Goal: Information Seeking & Learning: Learn about a topic

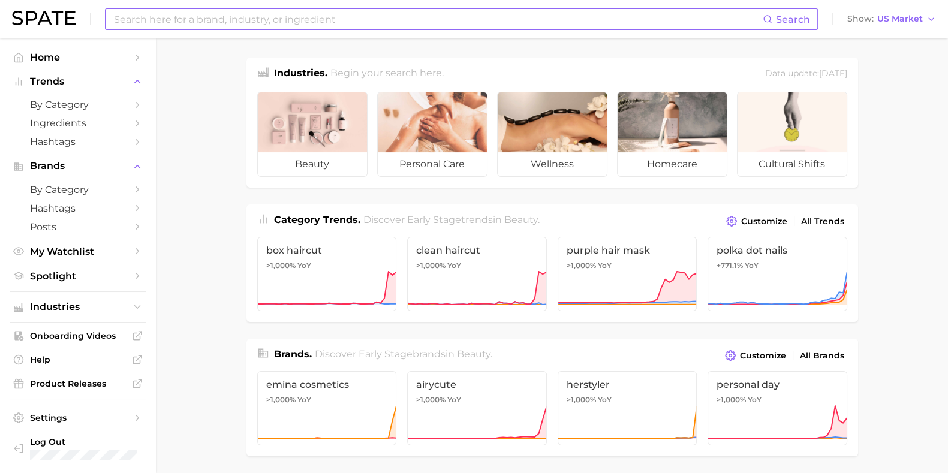
click at [405, 30] on div "Search Show US Market" at bounding box center [474, 19] width 924 height 38
click at [410, 21] on input at bounding box center [438, 19] width 650 height 20
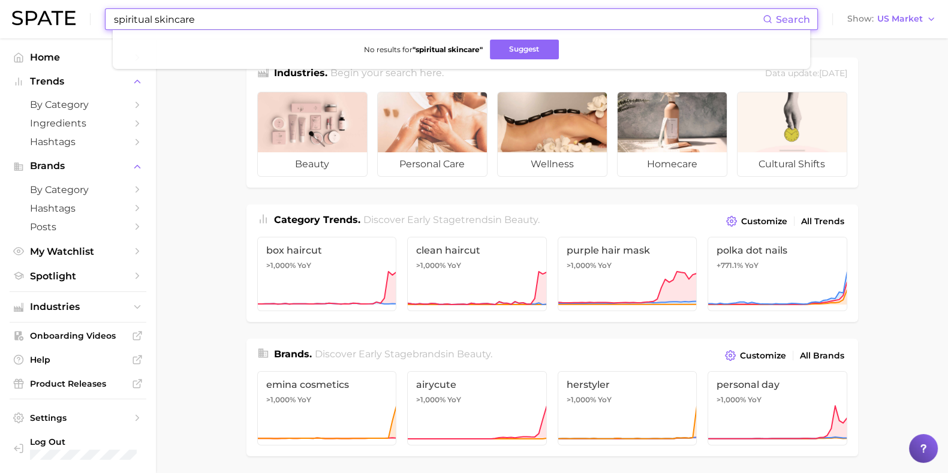
click at [772, 15] on icon at bounding box center [768, 19] width 10 height 10
drag, startPoint x: 175, startPoint y: 23, endPoint x: 156, endPoint y: 26, distance: 18.7
click at [156, 26] on input "spiritual skincare" at bounding box center [438, 19] width 650 height 20
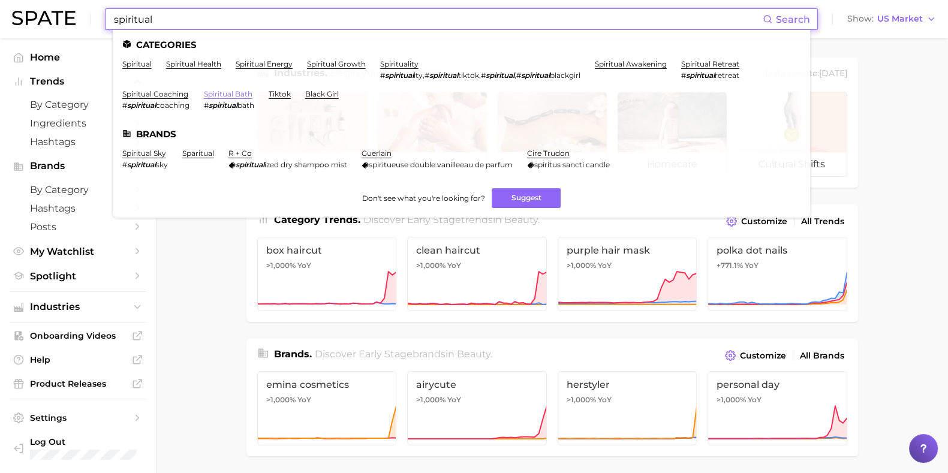
type input "spiritual"
click at [241, 97] on link "spiritual bath" at bounding box center [228, 93] width 49 height 9
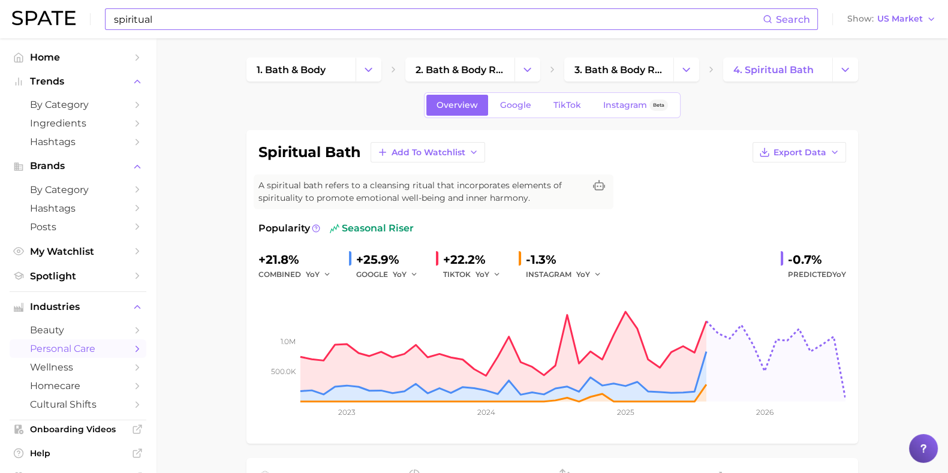
click at [335, 23] on input "spiritual" at bounding box center [438, 19] width 650 height 20
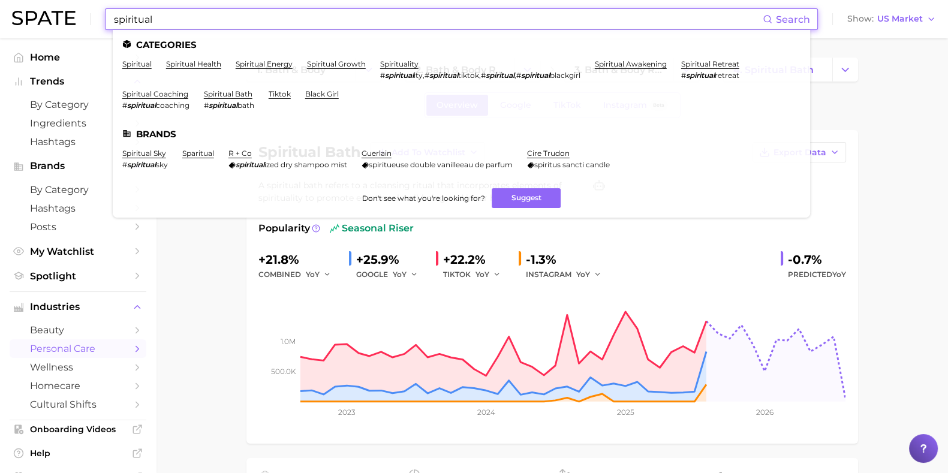
drag, startPoint x: 296, startPoint y: 22, endPoint x: 104, endPoint y: 22, distance: 191.9
click at [104, 22] on div "spiritual Search Categories spiritual spiritual health spiritual energy spiritu…" at bounding box center [474, 19] width 924 height 38
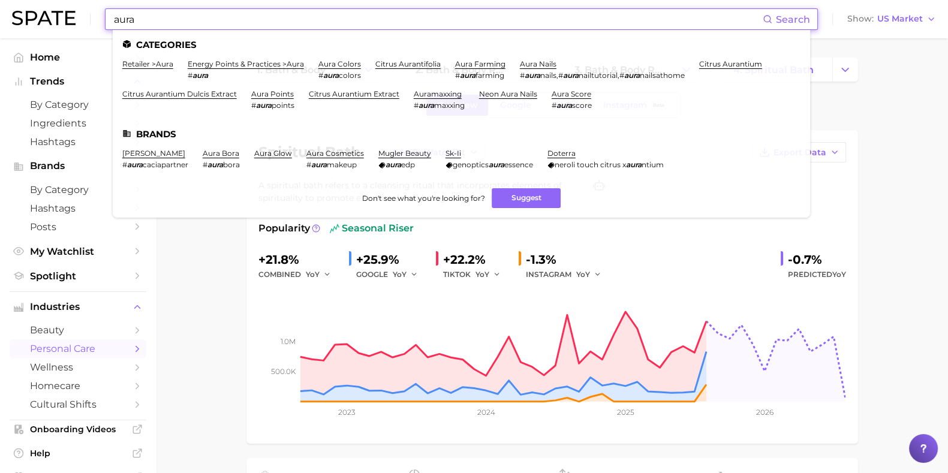
click at [149, 69] on li "retailer > aura" at bounding box center [147, 69] width 51 height 20
click at [152, 64] on link "retailer > aura" at bounding box center [147, 63] width 51 height 9
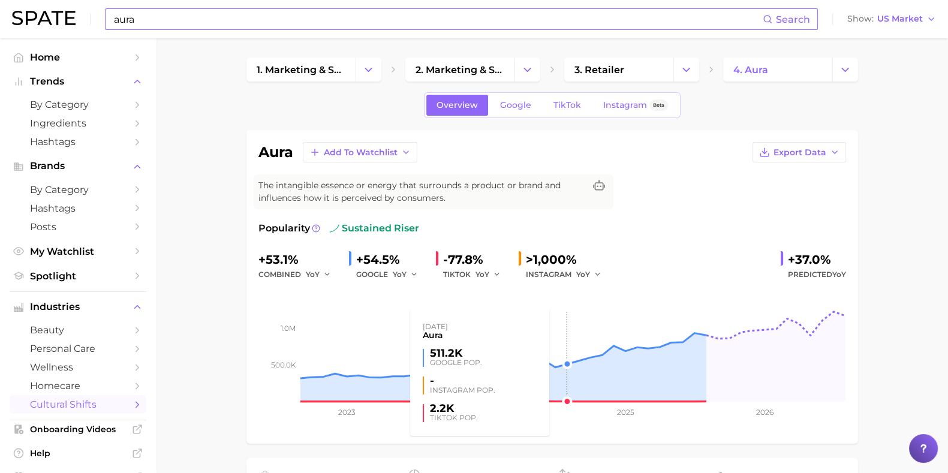
drag, startPoint x: 564, startPoint y: 327, endPoint x: 920, endPoint y: 324, distance: 356.8
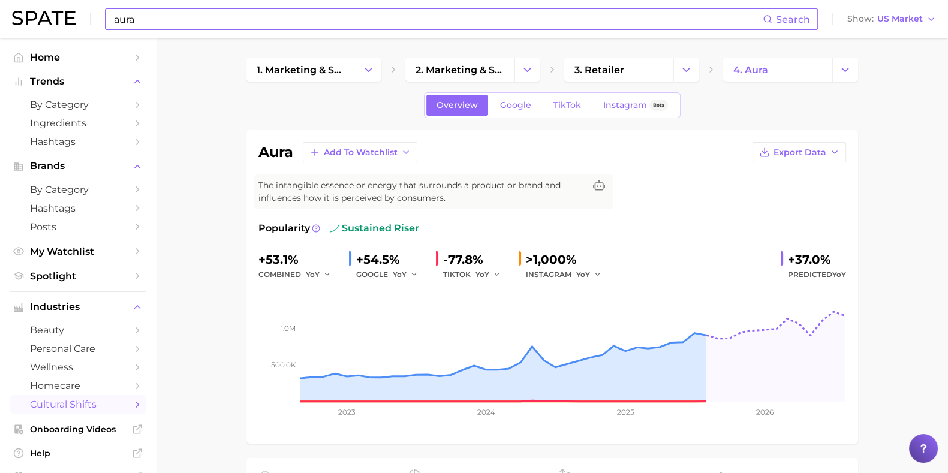
click at [190, 13] on input "aura" at bounding box center [438, 19] width 650 height 20
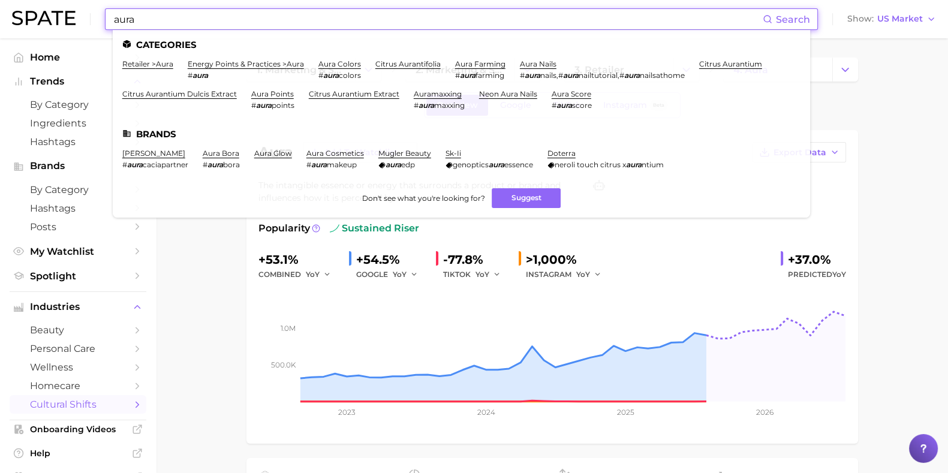
drag, startPoint x: 185, startPoint y: 17, endPoint x: 80, endPoint y: 22, distance: 104.5
click at [80, 22] on div "aura Search Categories retailer > aura energy points & practices > aura # aura …" at bounding box center [474, 19] width 924 height 38
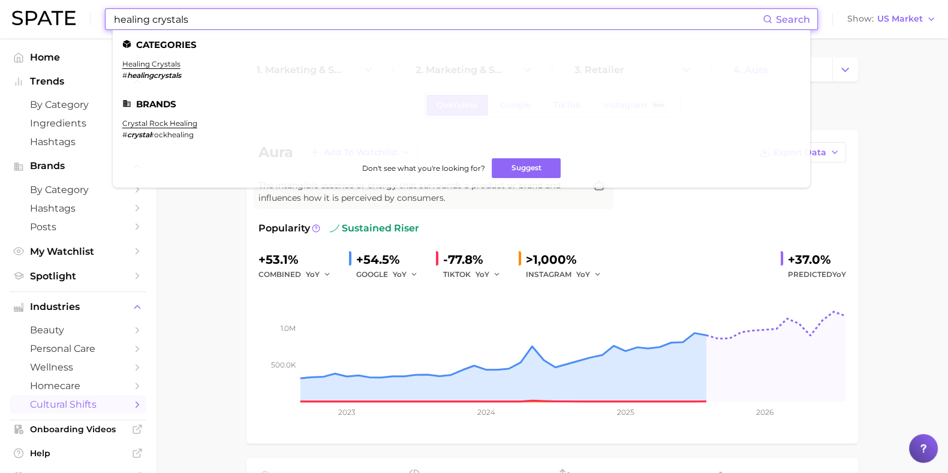
click at [163, 70] on li "healing crystals # healingcrystals" at bounding box center [151, 69] width 59 height 20
click at [165, 66] on link "healing crystals" at bounding box center [151, 63] width 58 height 9
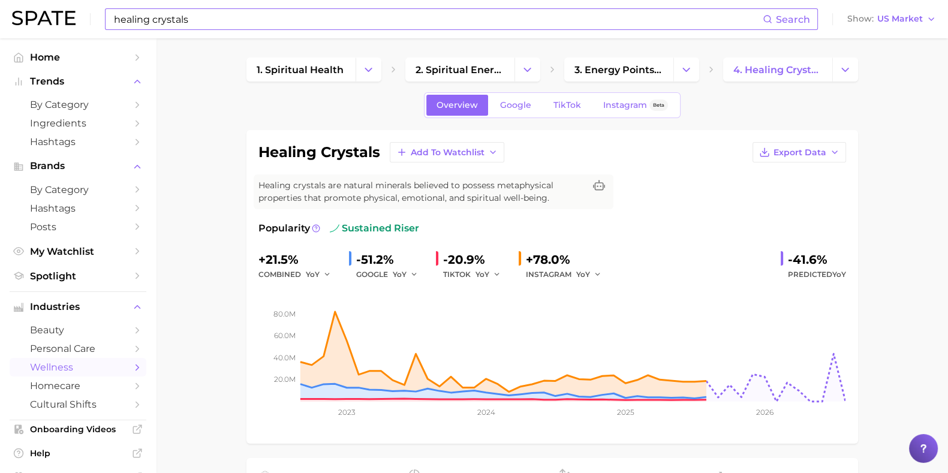
drag, startPoint x: 887, startPoint y: 291, endPoint x: 789, endPoint y: 360, distance: 120.4
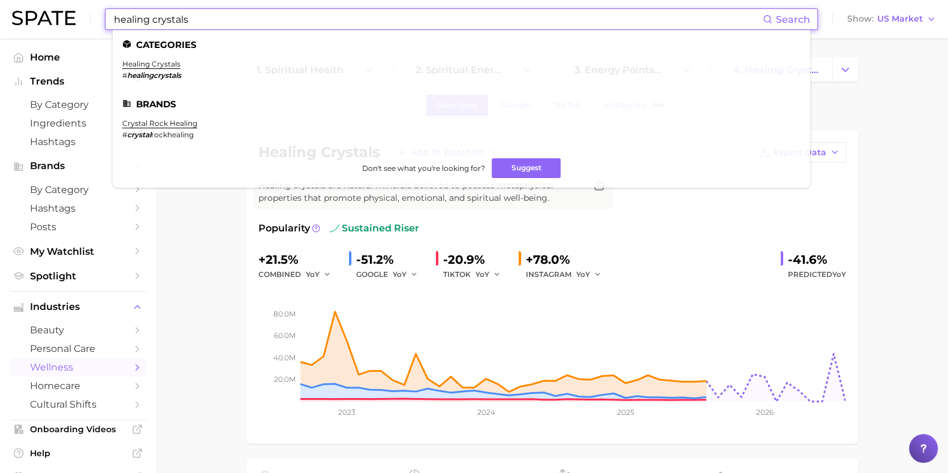
drag, startPoint x: 651, startPoint y: 19, endPoint x: 97, endPoint y: 22, distance: 553.4
click at [97, 22] on div "healing crystals Search Categories healing crystals # healingcrystals Brands cr…" at bounding box center [474, 19] width 924 height 38
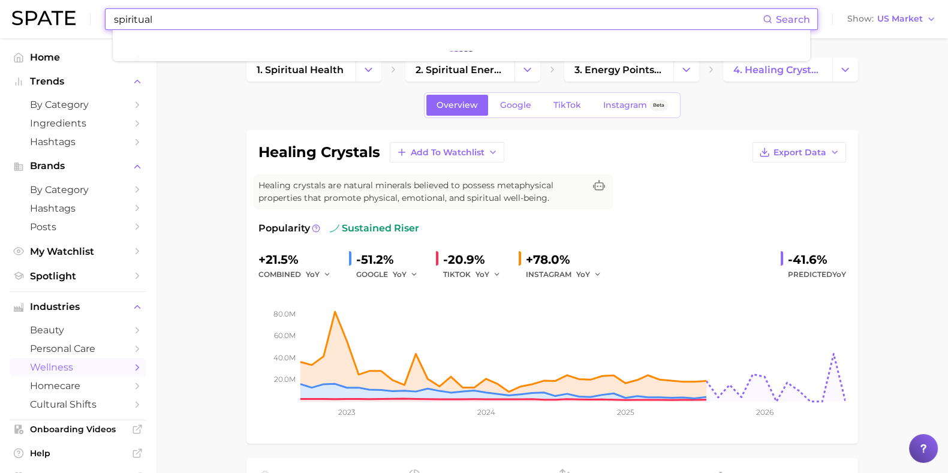
click at [248, 95] on div "Overview Google TikTok Instagram Beta" at bounding box center [552, 105] width 612 height 26
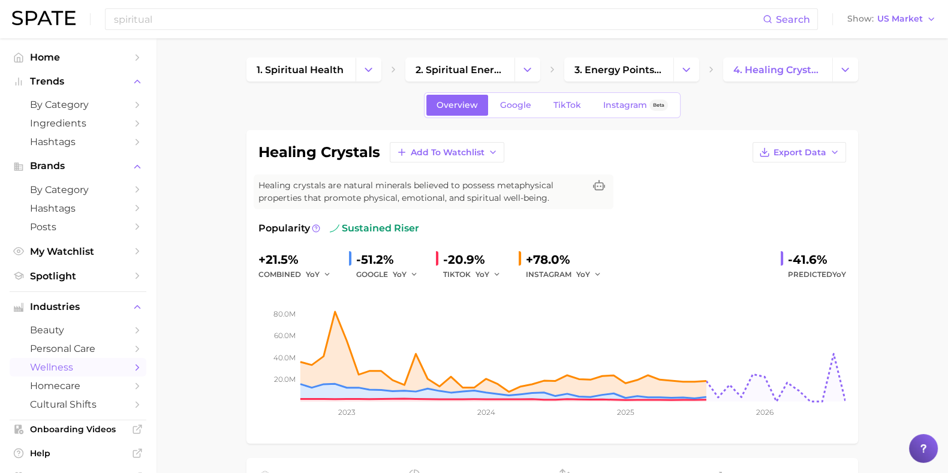
click at [192, 34] on div "spiritual Search Show US Market" at bounding box center [474, 19] width 924 height 38
click at [192, 28] on input "spiritual" at bounding box center [438, 19] width 650 height 20
click at [775, 21] on span "Search" at bounding box center [786, 19] width 47 height 20
click at [816, 356] on rect at bounding box center [552, 342] width 588 height 120
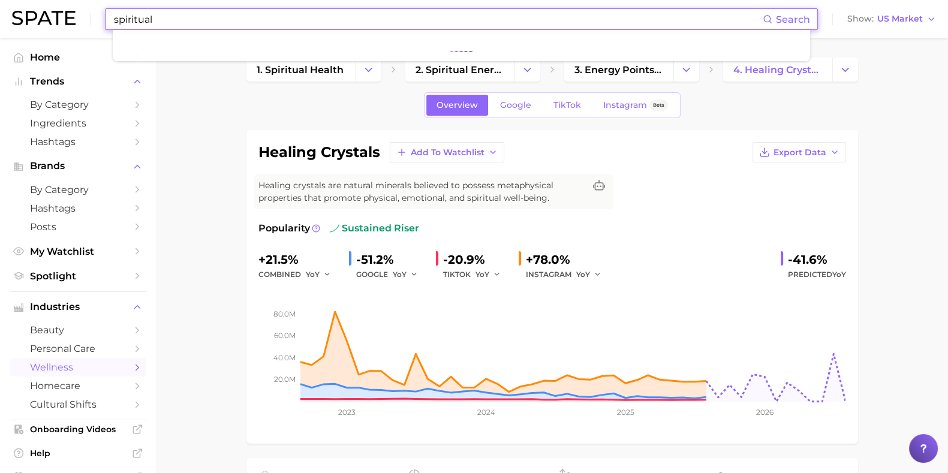
click at [269, 14] on input "spiritual" at bounding box center [438, 19] width 650 height 20
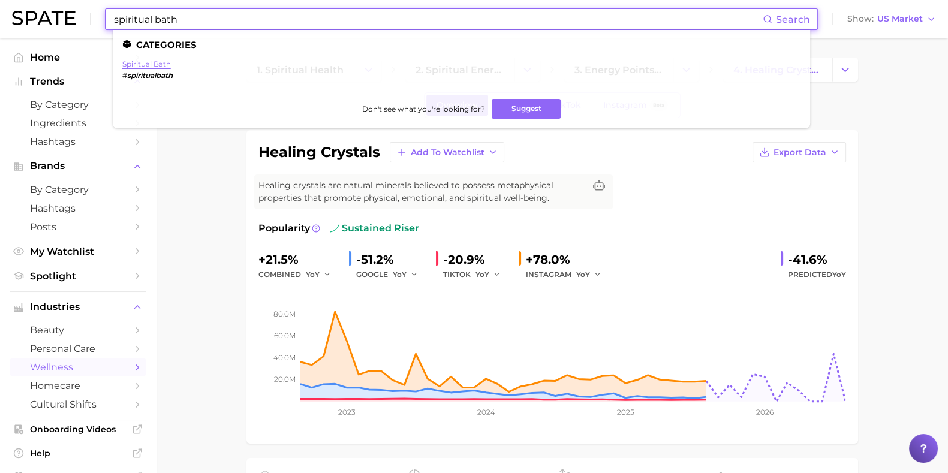
click at [154, 62] on link "spiritual bath" at bounding box center [146, 63] width 49 height 9
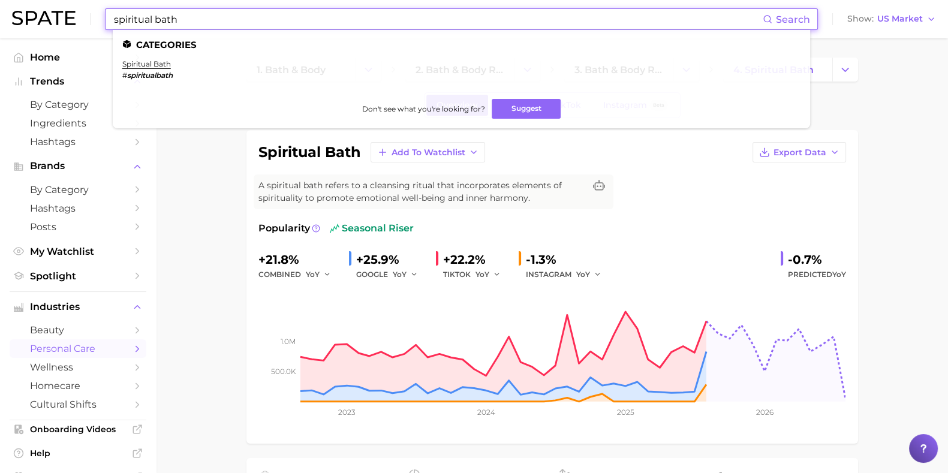
drag, startPoint x: 200, startPoint y: 16, endPoint x: 99, endPoint y: 20, distance: 101.4
click at [99, 20] on div "spiritual bath Search Categories spiritual bath # spiritualbath Don't see what …" at bounding box center [474, 19] width 924 height 38
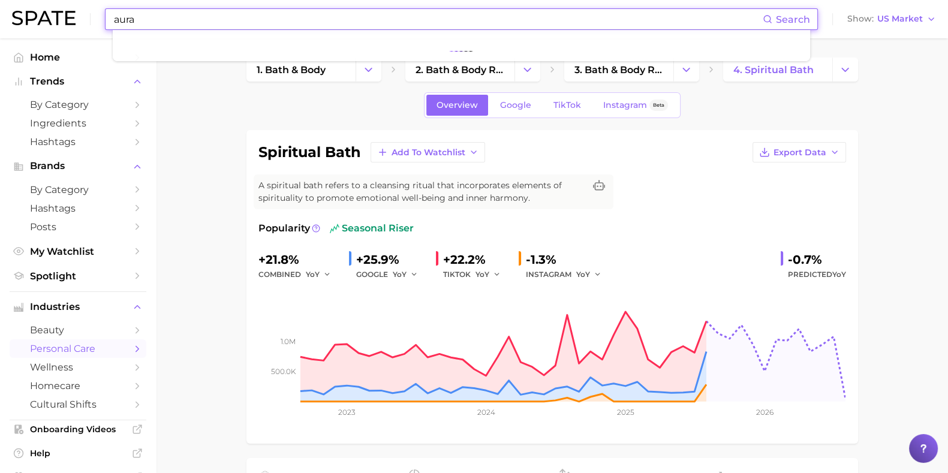
type input "aura"
drag, startPoint x: 170, startPoint y: 11, endPoint x: 177, endPoint y: 19, distance: 11.0
click at [170, 11] on input "aura" at bounding box center [438, 19] width 650 height 20
click at [189, 18] on input "spiritual bath" at bounding box center [438, 19] width 650 height 20
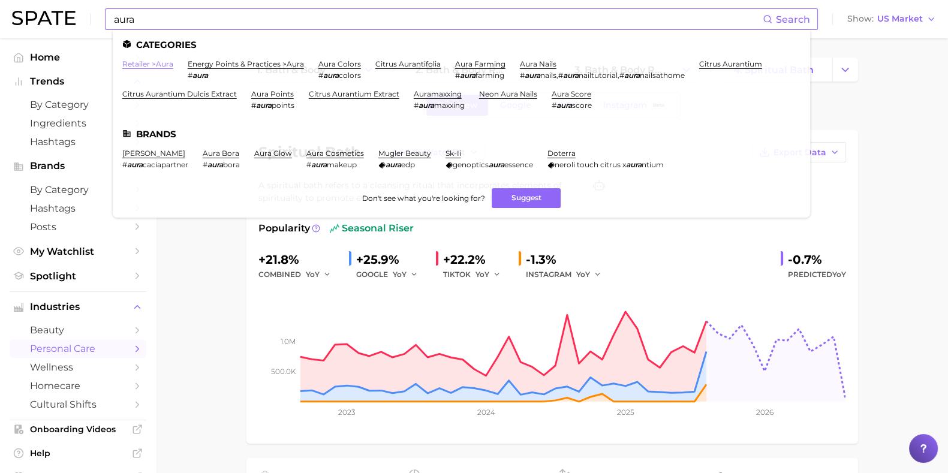
click at [150, 68] on link "retailer > aura" at bounding box center [147, 63] width 51 height 9
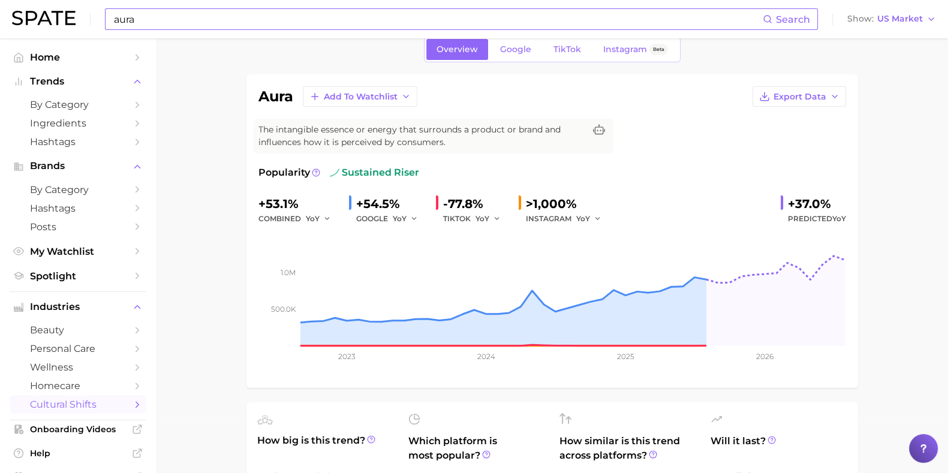
scroll to position [74, 0]
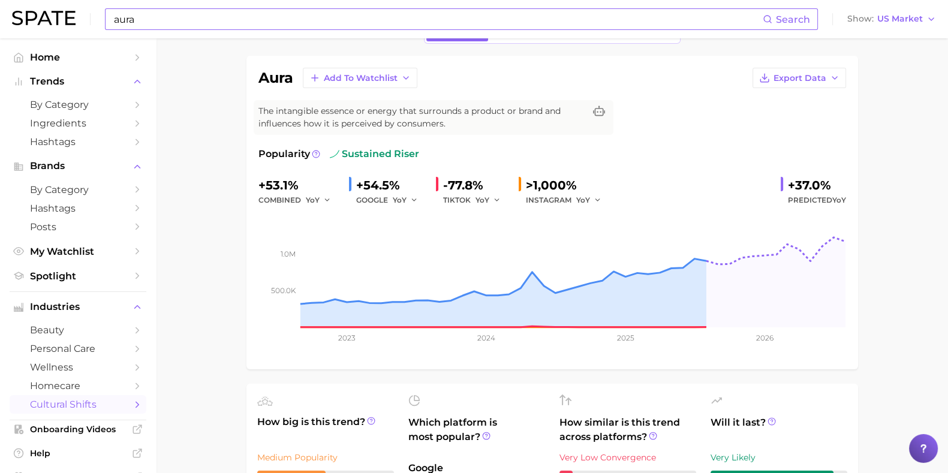
drag, startPoint x: 263, startPoint y: 27, endPoint x: 225, endPoint y: 28, distance: 37.8
click at [262, 27] on input "aura" at bounding box center [438, 19] width 650 height 20
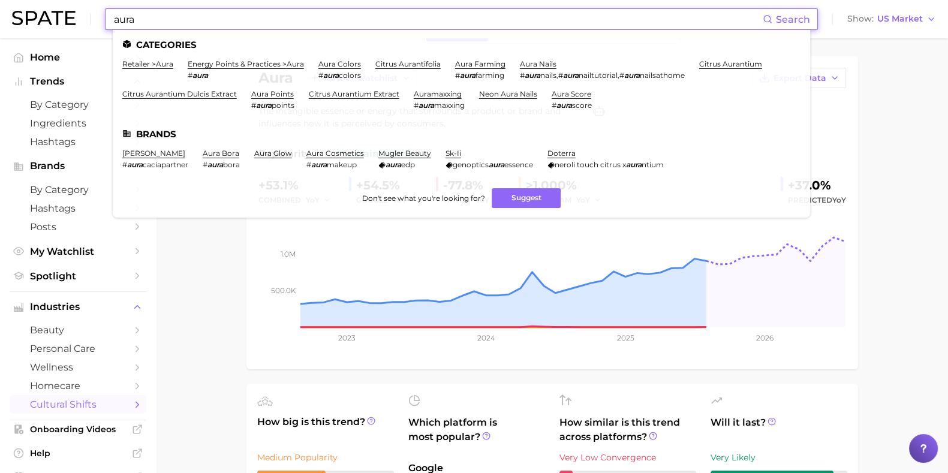
drag, startPoint x: 165, startPoint y: 19, endPoint x: 90, endPoint y: 26, distance: 75.8
click at [90, 26] on div "aura Search Categories retailer > aura energy points & practices > aura # aura …" at bounding box center [474, 19] width 924 height 38
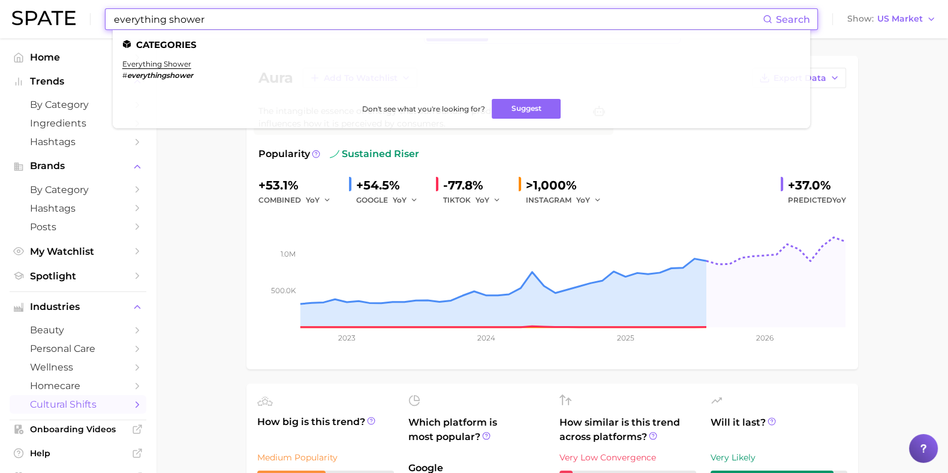
drag, startPoint x: 162, startPoint y: 67, endPoint x: 171, endPoint y: 80, distance: 15.5
click at [162, 67] on link "everything shower" at bounding box center [156, 63] width 69 height 9
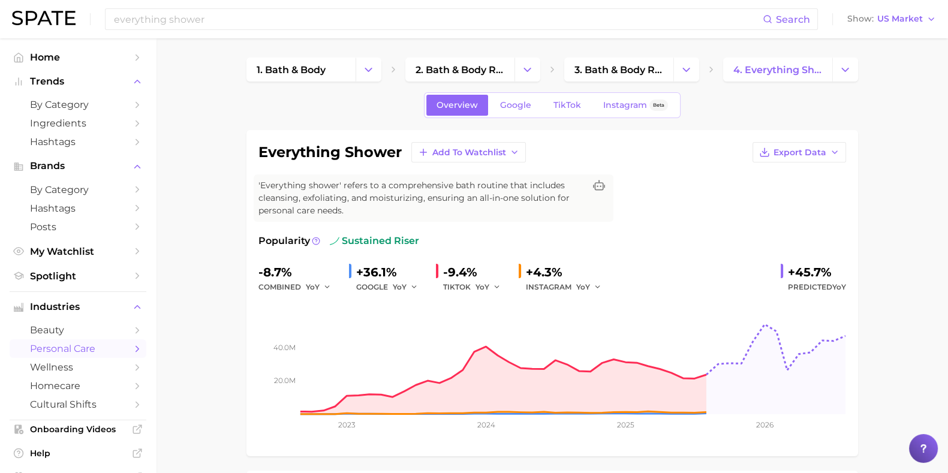
scroll to position [74, 0]
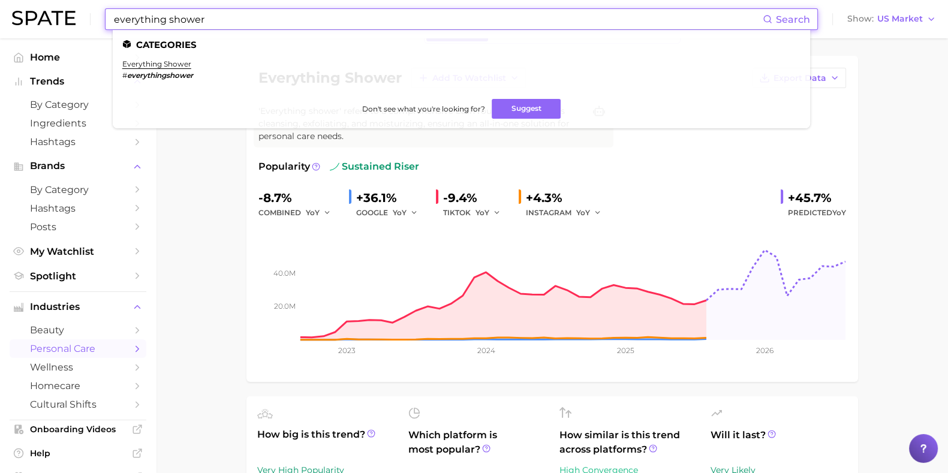
drag, startPoint x: 404, startPoint y: 22, endPoint x: 93, endPoint y: 4, distance: 311.1
click at [93, 4] on div "everything shower Search Categories everything shower # everythingshower Don't …" at bounding box center [474, 19] width 924 height 38
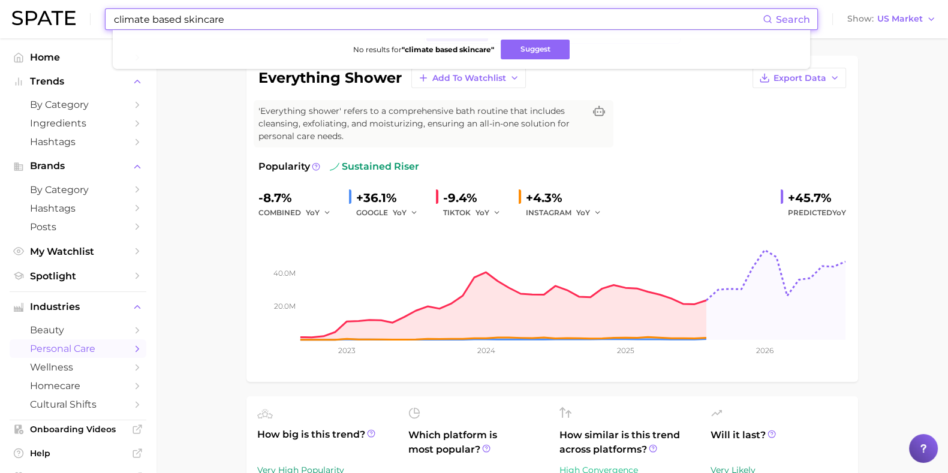
click at [474, 15] on input "climate based skincare" at bounding box center [438, 19] width 650 height 20
drag, startPoint x: 370, startPoint y: 14, endPoint x: 59, endPoint y: 16, distance: 310.6
click at [59, 16] on div "climate based skincare Search No results for " climate based skincare " Suggest…" at bounding box center [474, 19] width 924 height 38
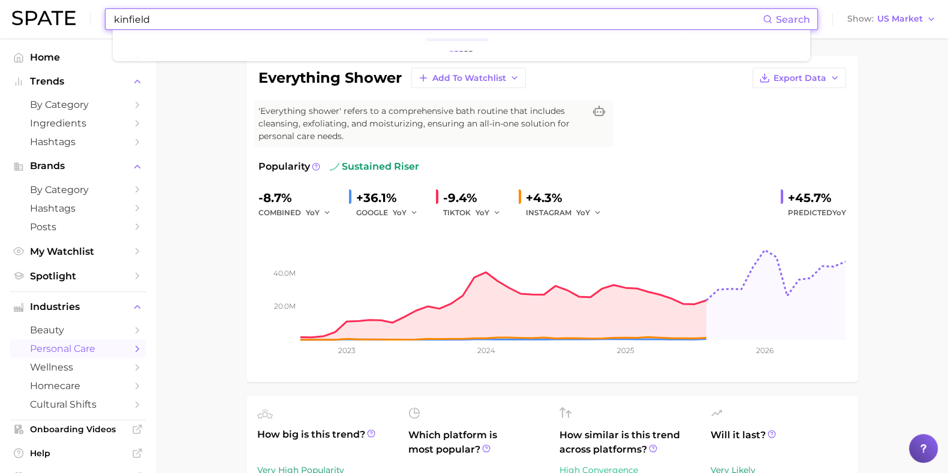
type input "kinfield"
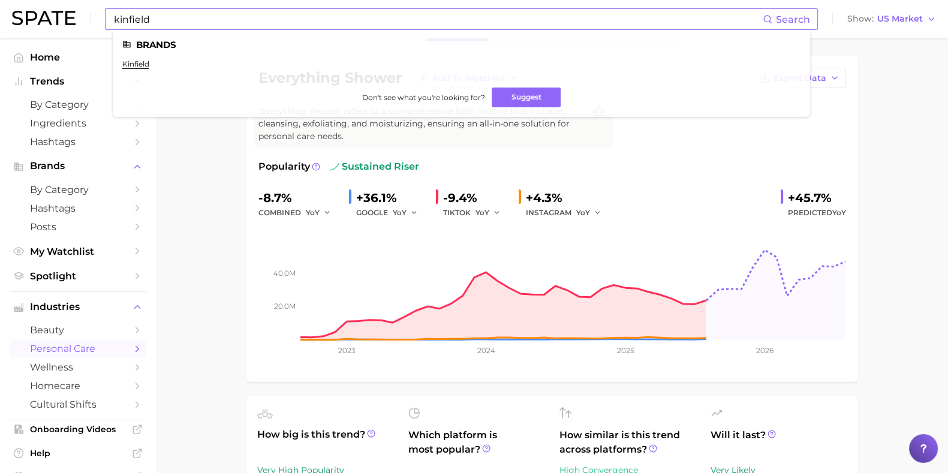
click at [204, 19] on input "kinfield" at bounding box center [438, 19] width 650 height 20
click at [126, 63] on link "kinfield" at bounding box center [135, 63] width 27 height 9
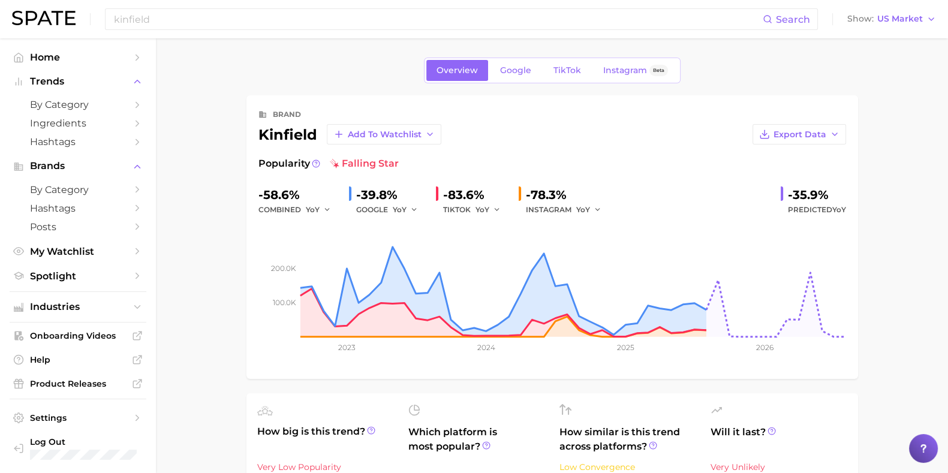
click at [948, 201] on html "kinfield Search Show US Market Home Trends by Category Ingredients Hashtags Bra…" at bounding box center [474, 236] width 948 height 473
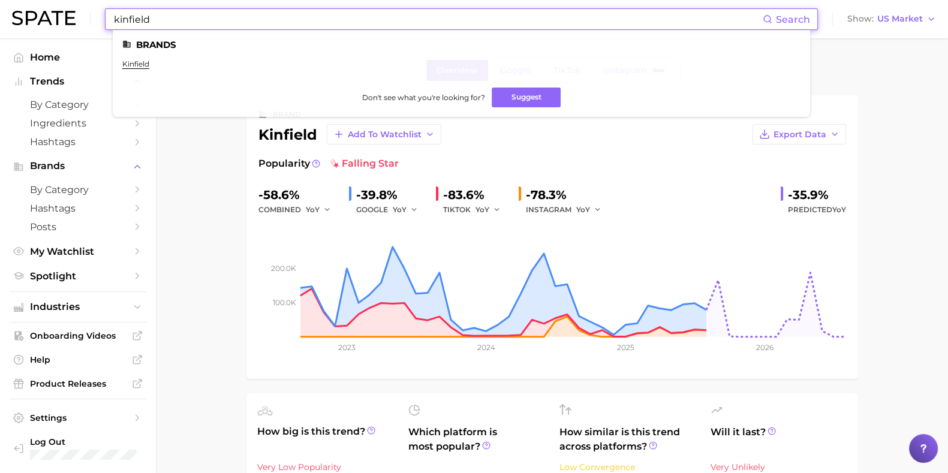
drag, startPoint x: 161, startPoint y: 23, endPoint x: 66, endPoint y: 25, distance: 94.8
click at [66, 25] on div "kinfield Search Brands kinfield Don't see what you're looking for? Suggest Show…" at bounding box center [474, 19] width 924 height 38
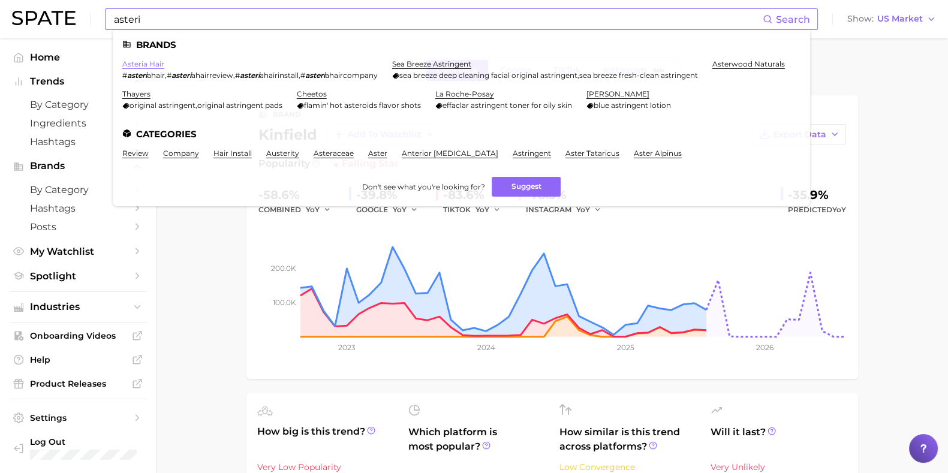
click at [136, 64] on link "asteria hair" at bounding box center [143, 63] width 42 height 9
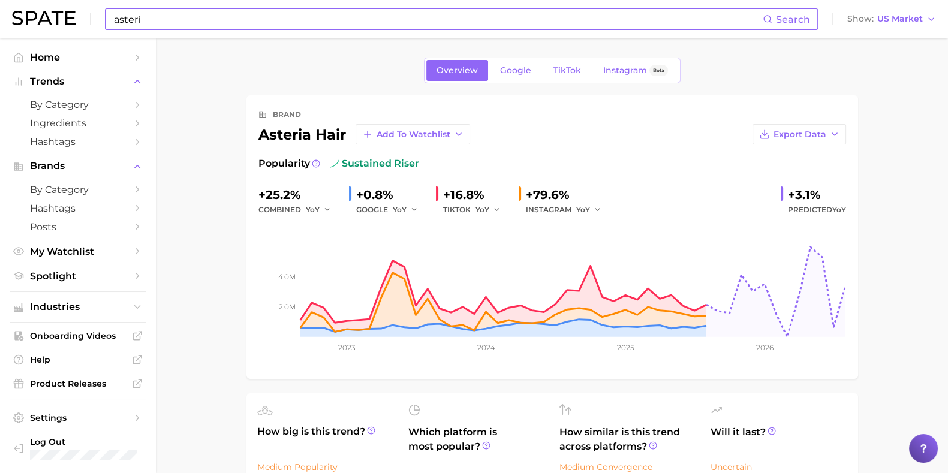
scroll to position [74, 0]
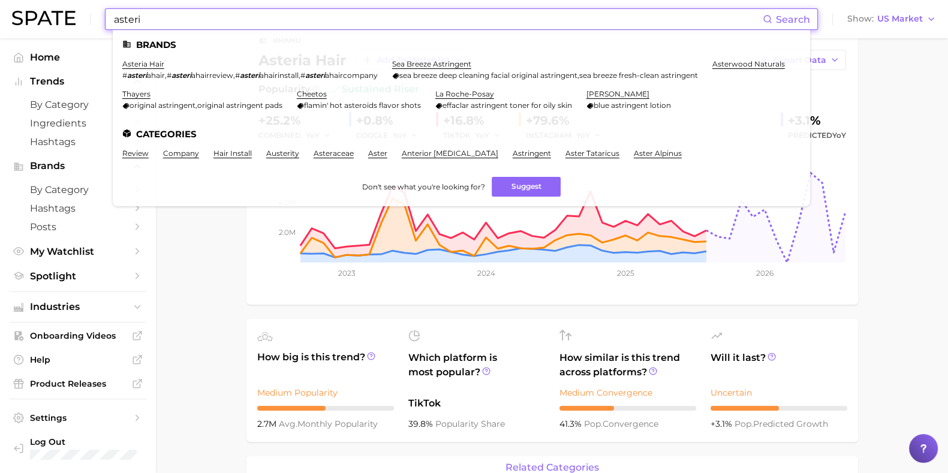
drag, startPoint x: 275, startPoint y: 22, endPoint x: 60, endPoint y: 20, distance: 215.3
click at [60, 20] on div "asteri Search Brands asteria hair # asteri ahair , # asteri ahairreview , # ast…" at bounding box center [474, 19] width 924 height 38
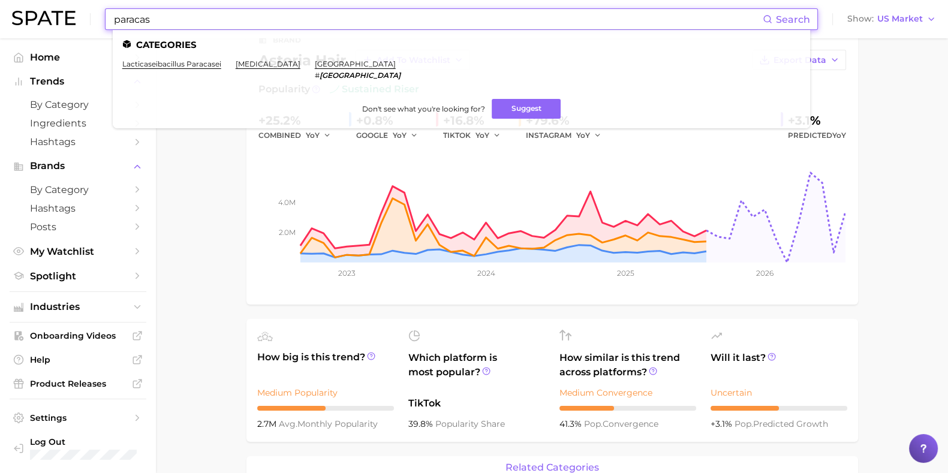
click at [154, 124] on ul "Categories lacticaseibacillus paracasei paranasal sinus cancer caracas # caraca…" at bounding box center [461, 79] width 697 height 98
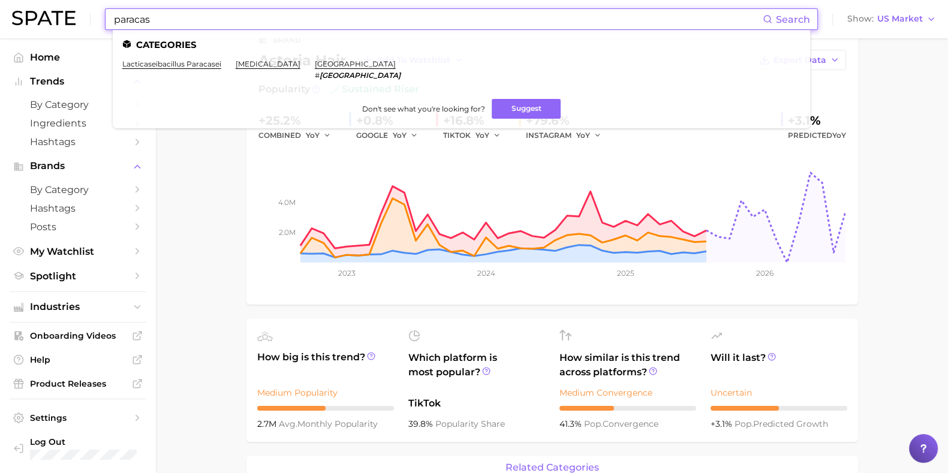
drag, startPoint x: 212, startPoint y: 21, endPoint x: 76, endPoint y: 26, distance: 136.8
click at [76, 26] on div "paracas Search Categories lacticaseibacillus paracasei paranasal sinus cancer c…" at bounding box center [474, 19] width 924 height 38
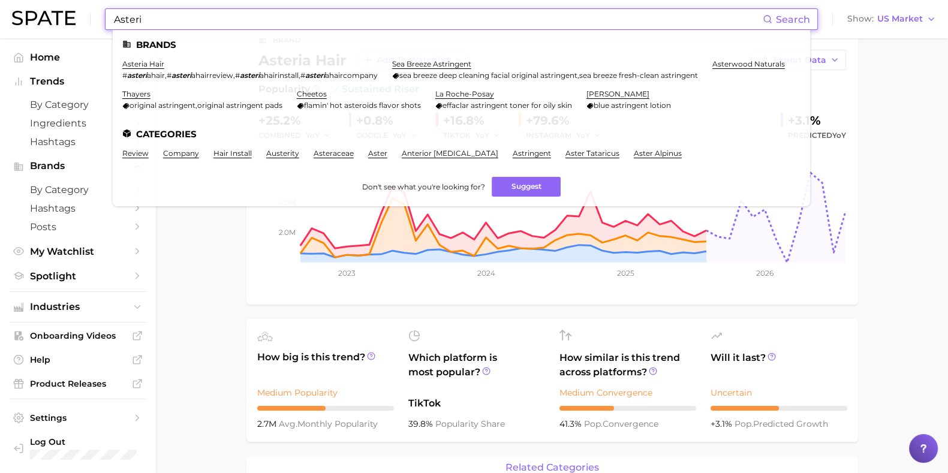
drag, startPoint x: 305, startPoint y: 29, endPoint x: 70, endPoint y: 33, distance: 235.1
click at [70, 33] on div "Asteri Search Brands asteria hair # asteri ahair , # asteri ahairreview , # ast…" at bounding box center [474, 19] width 924 height 38
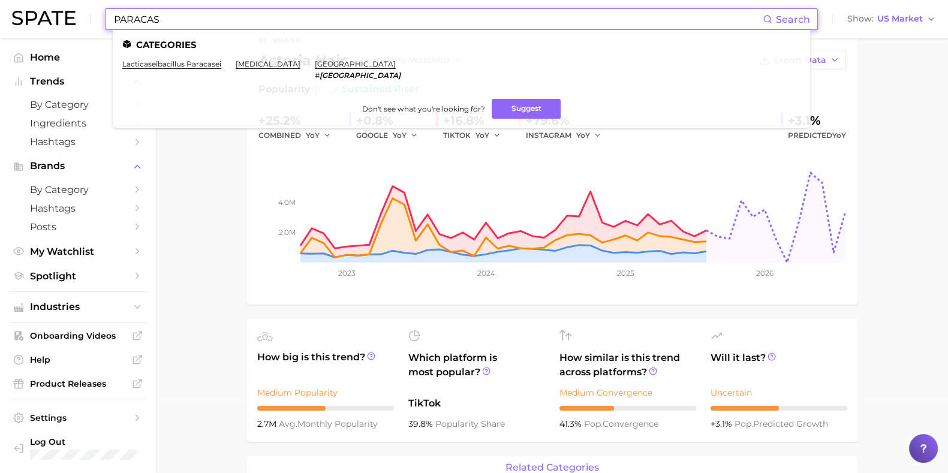
drag, startPoint x: 429, startPoint y: 29, endPoint x: 37, endPoint y: 24, distance: 392.2
click at [37, 24] on div "PARACAS Search Categories lacticaseibacillus paracasei paranasal sinus cancer c…" at bounding box center [474, 19] width 924 height 38
type input "hormone health"
click at [159, 67] on link "hormone health" at bounding box center [152, 63] width 61 height 9
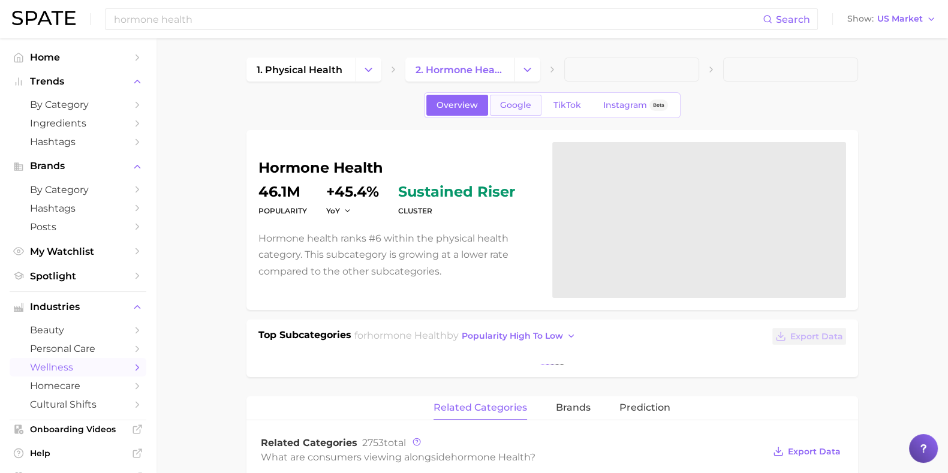
click at [511, 106] on span "Google" at bounding box center [515, 105] width 31 height 10
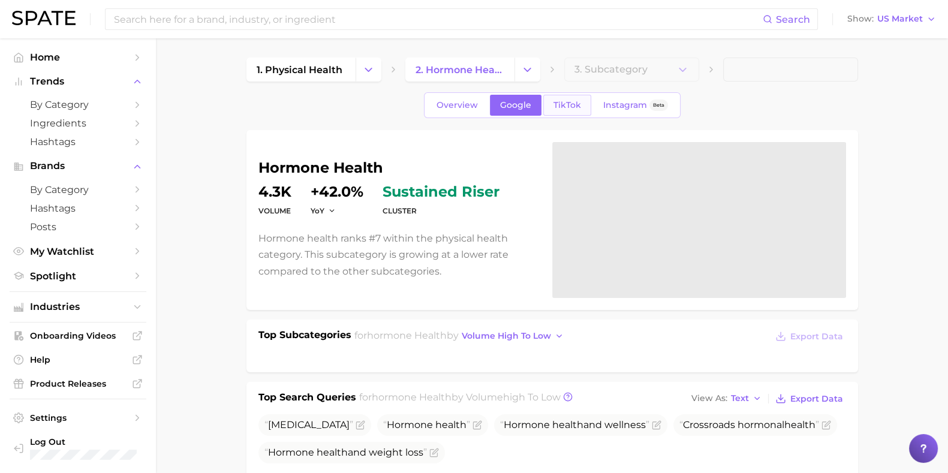
click at [547, 100] on link "TikTok" at bounding box center [567, 105] width 48 height 21
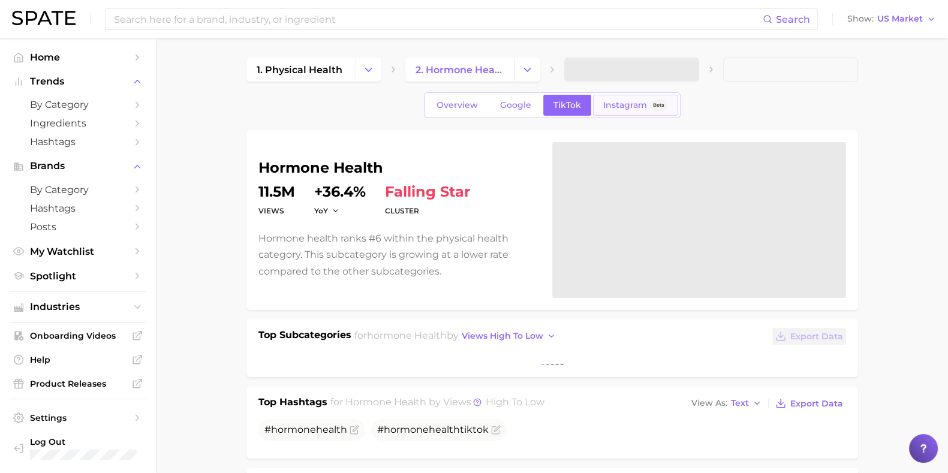
click at [612, 110] on link "Instagram Beta" at bounding box center [635, 105] width 85 height 21
click at [513, 101] on span "Google" at bounding box center [515, 105] width 31 height 10
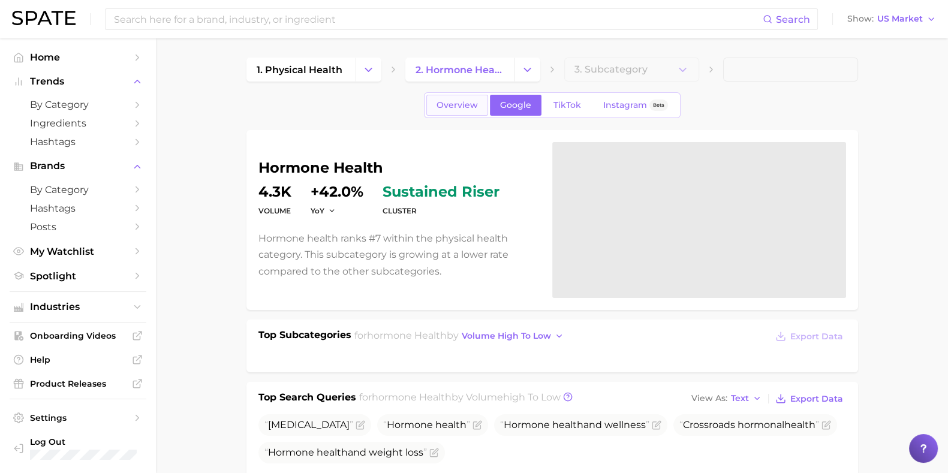
click at [459, 106] on span "Overview" at bounding box center [456, 105] width 41 height 10
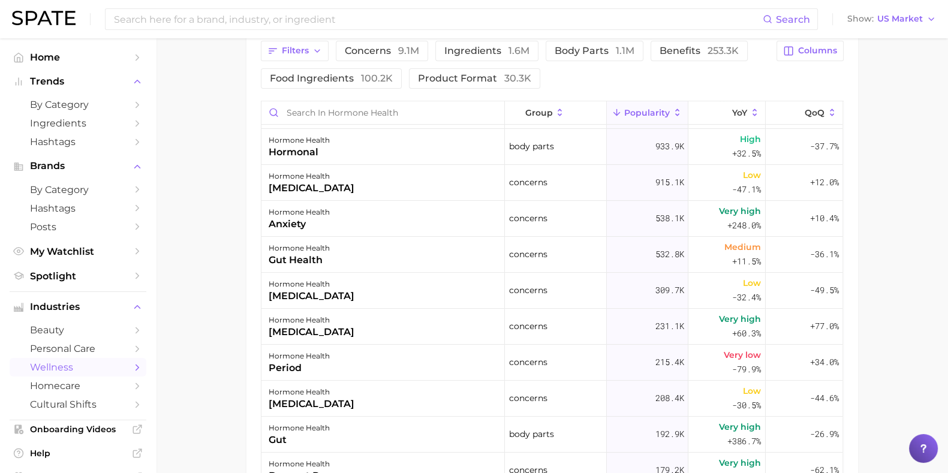
scroll to position [149, 0]
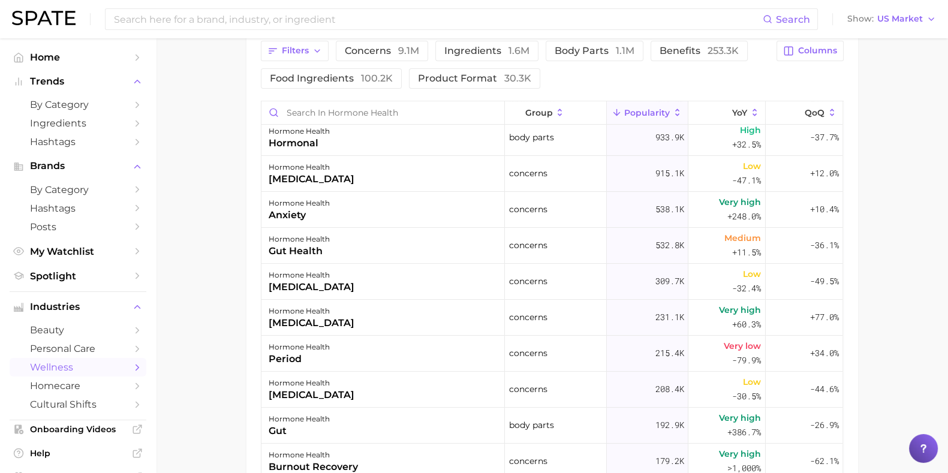
click at [203, 35] on div "Search Show US Market" at bounding box center [474, 19] width 924 height 38
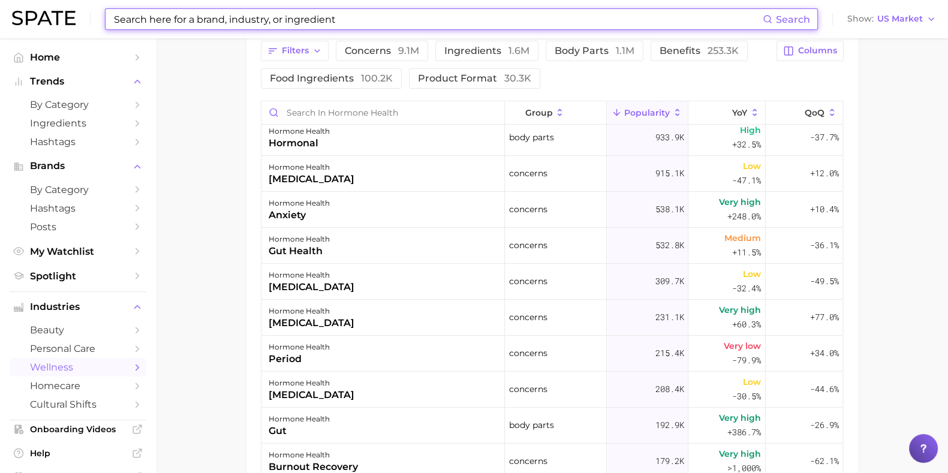
click at [214, 28] on input at bounding box center [438, 19] width 650 height 20
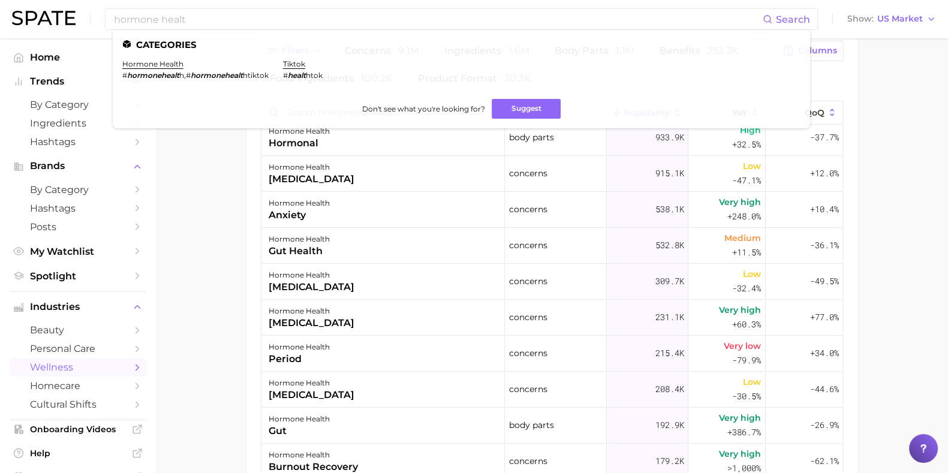
click at [225, 196] on main "1. physical health 2. hormone health Overview Google TikTok Instagram Beta horm…" at bounding box center [552, 118] width 792 height 1059
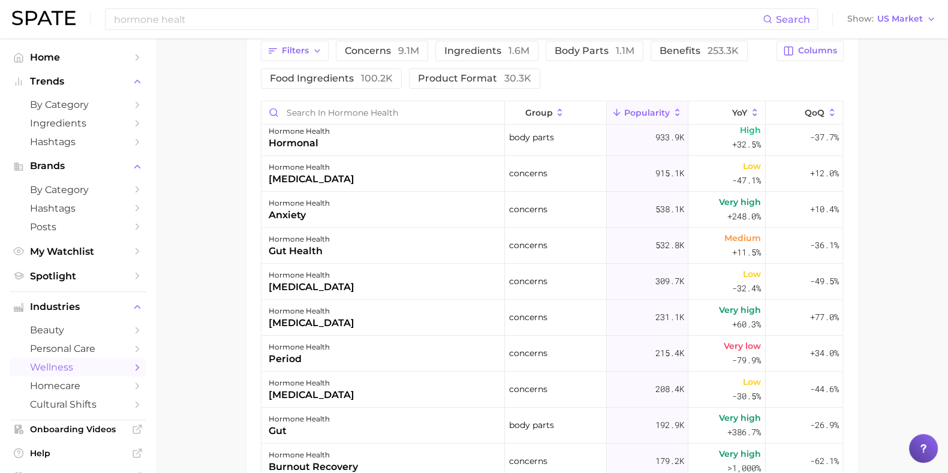
scroll to position [0, 0]
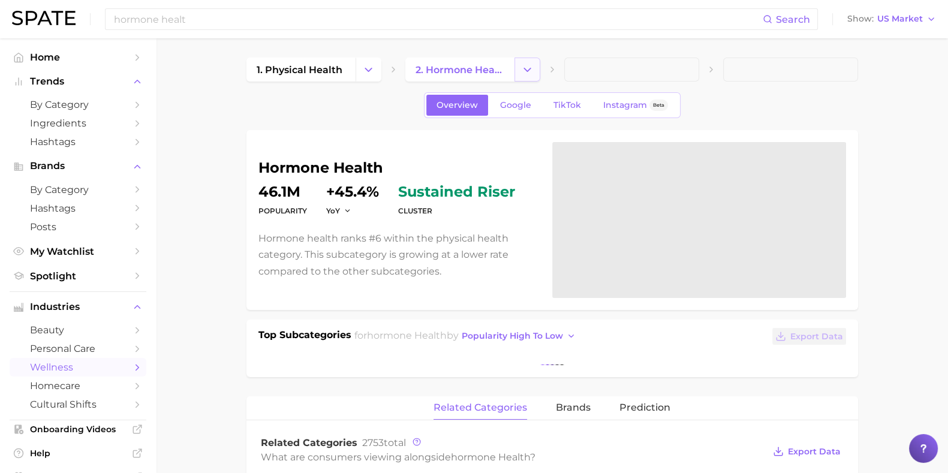
click at [537, 70] on button "Change Category" at bounding box center [527, 70] width 26 height 24
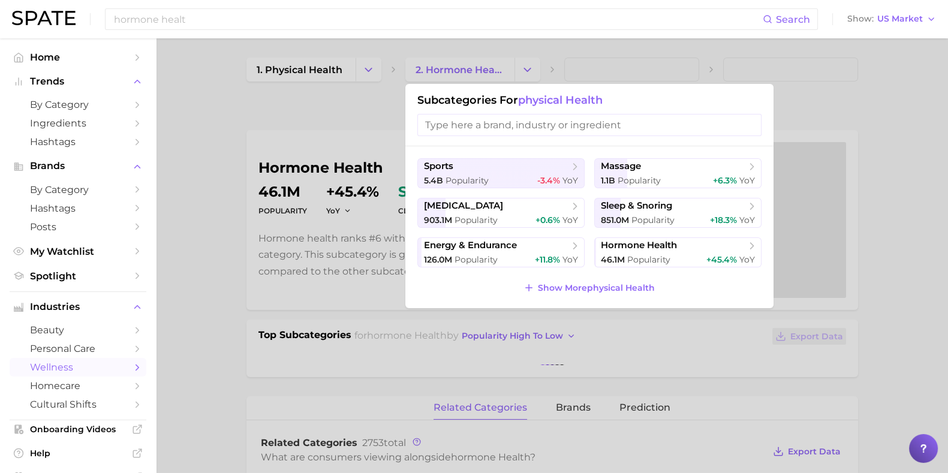
click at [292, 111] on div at bounding box center [474, 236] width 948 height 473
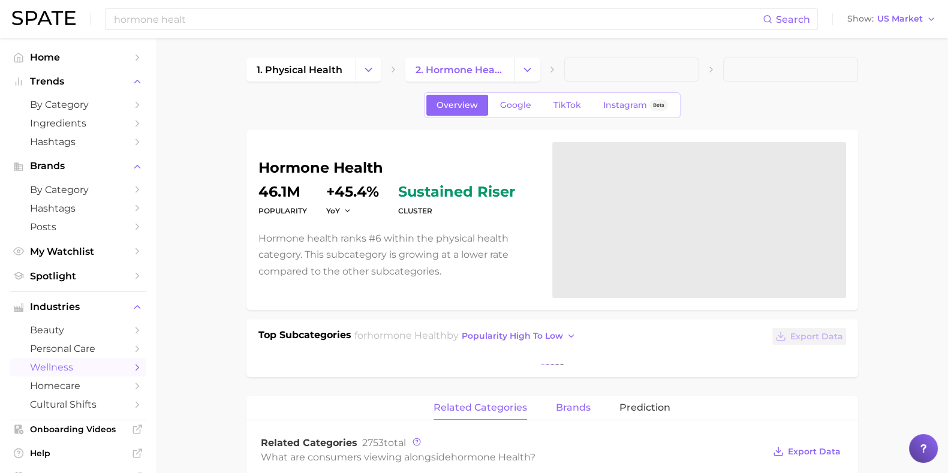
click at [580, 406] on span "brands" at bounding box center [573, 407] width 35 height 11
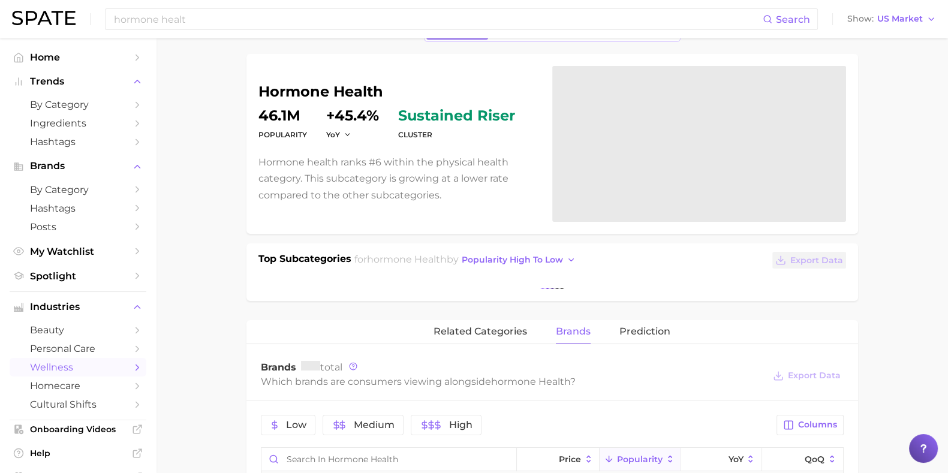
scroll to position [149, 0]
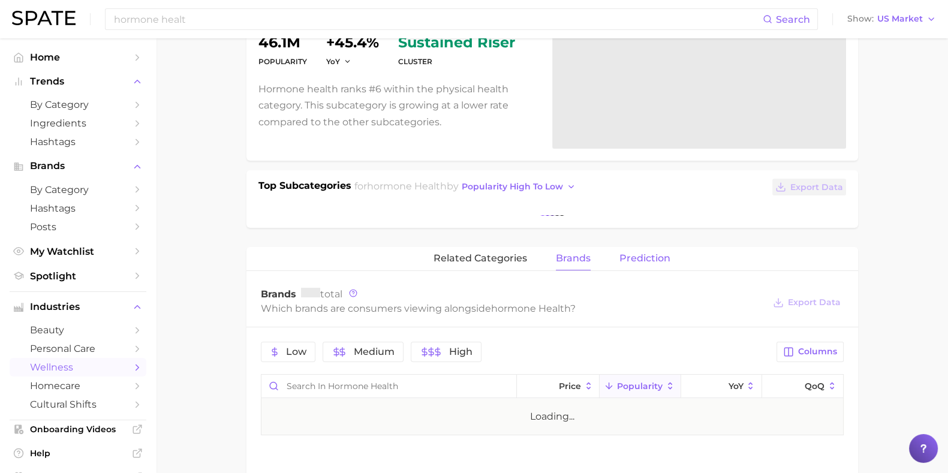
click at [651, 253] on span "Prediction" at bounding box center [644, 258] width 51 height 11
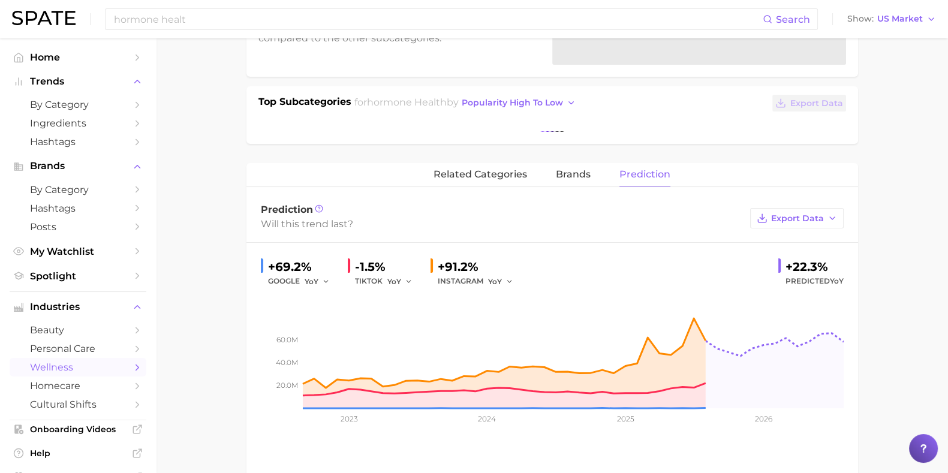
scroll to position [299, 0]
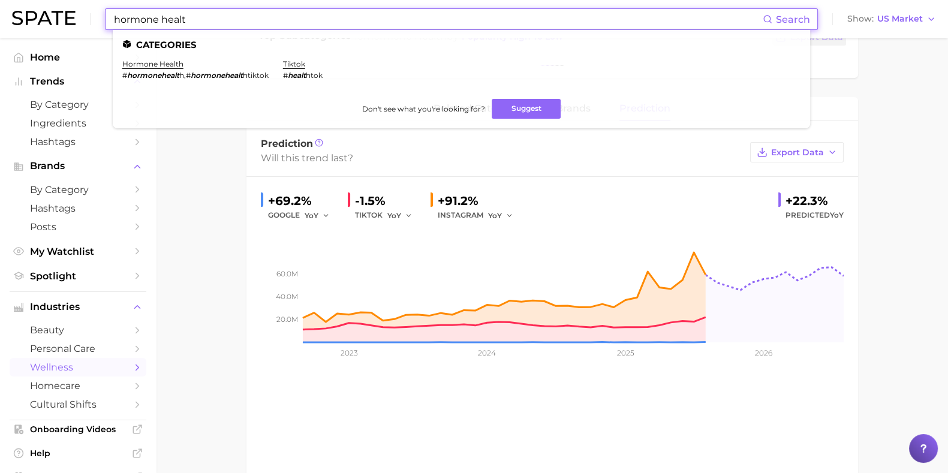
drag, startPoint x: 233, startPoint y: 19, endPoint x: 162, endPoint y: 20, distance: 71.4
click at [162, 20] on input "hormone healt" at bounding box center [438, 19] width 650 height 20
type input "hormone safe"
click at [141, 67] on link "hormone safe" at bounding box center [148, 63] width 52 height 9
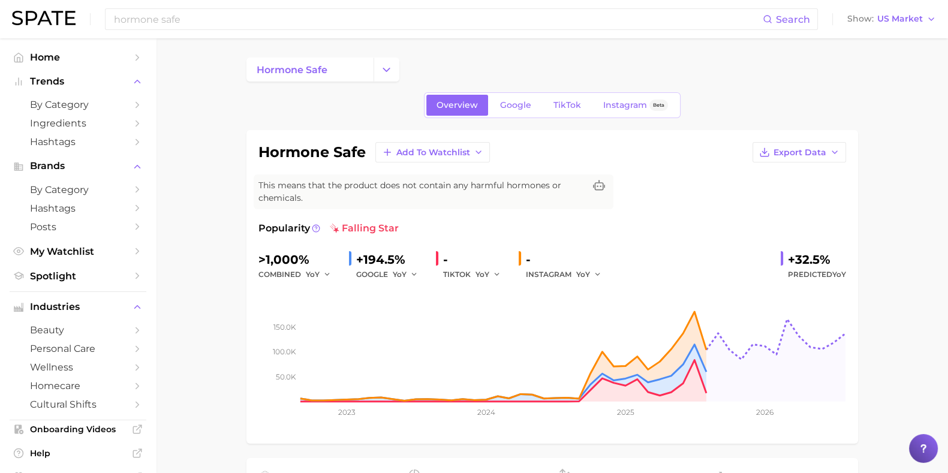
click at [797, 306] on rect at bounding box center [552, 342] width 588 height 120
